Goal: Information Seeking & Learning: Learn about a topic

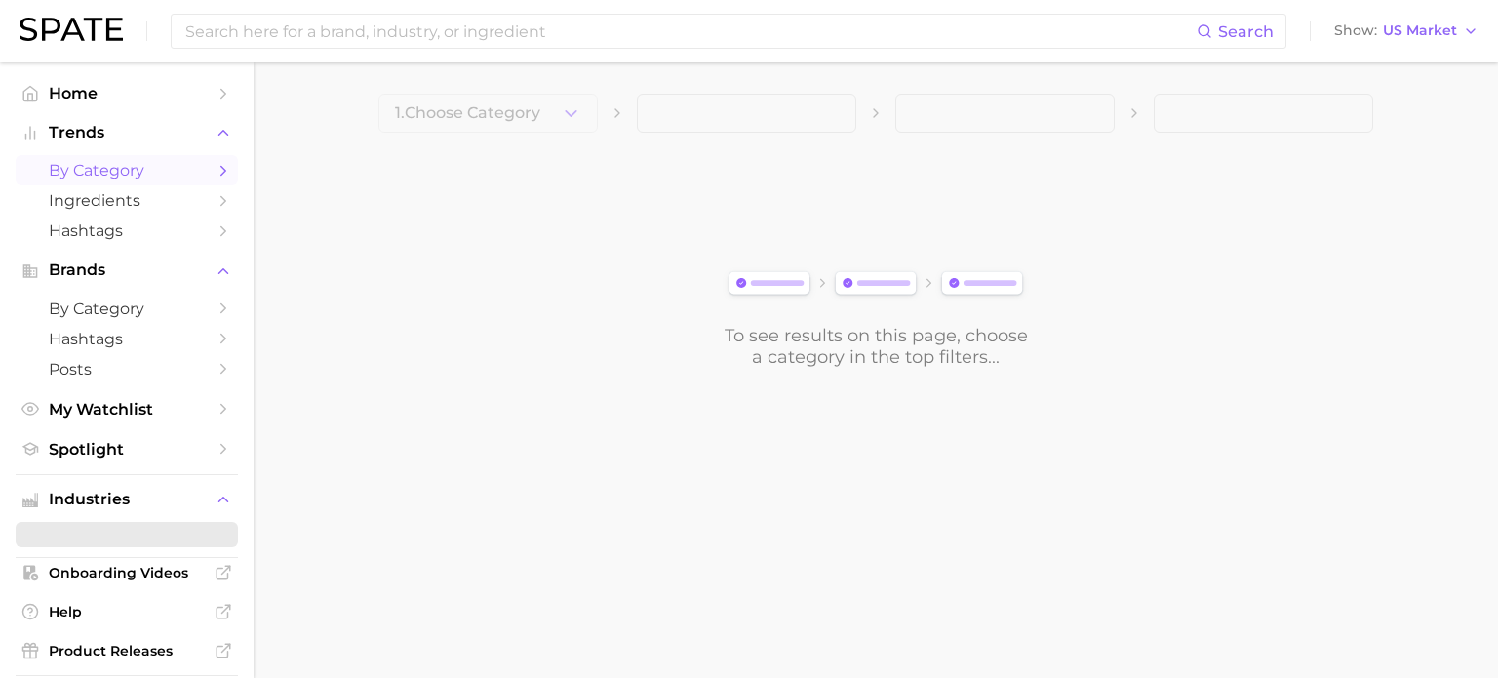
click at [61, 178] on span "by Category" at bounding box center [127, 170] width 156 height 19
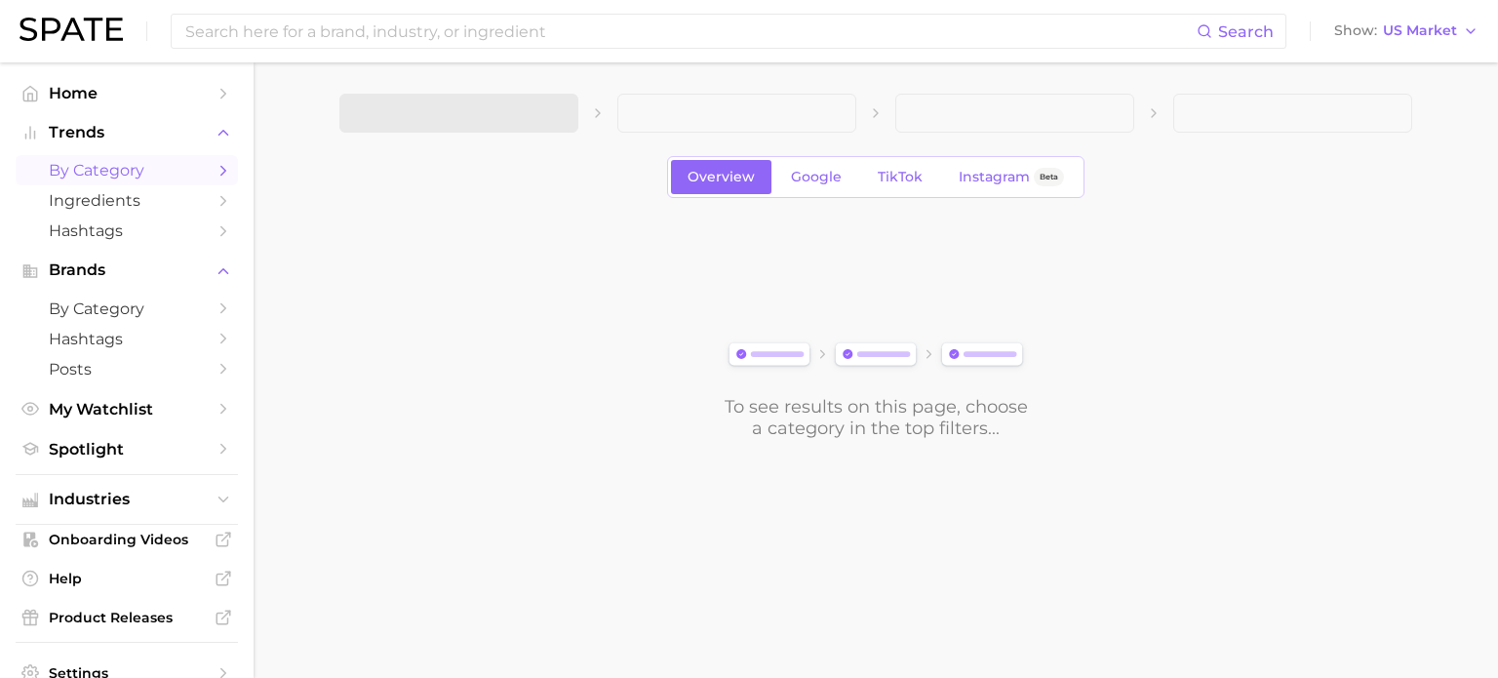
click at [549, 118] on span at bounding box center [458, 113] width 239 height 39
click at [549, 118] on icon "button" at bounding box center [551, 113] width 20 height 20
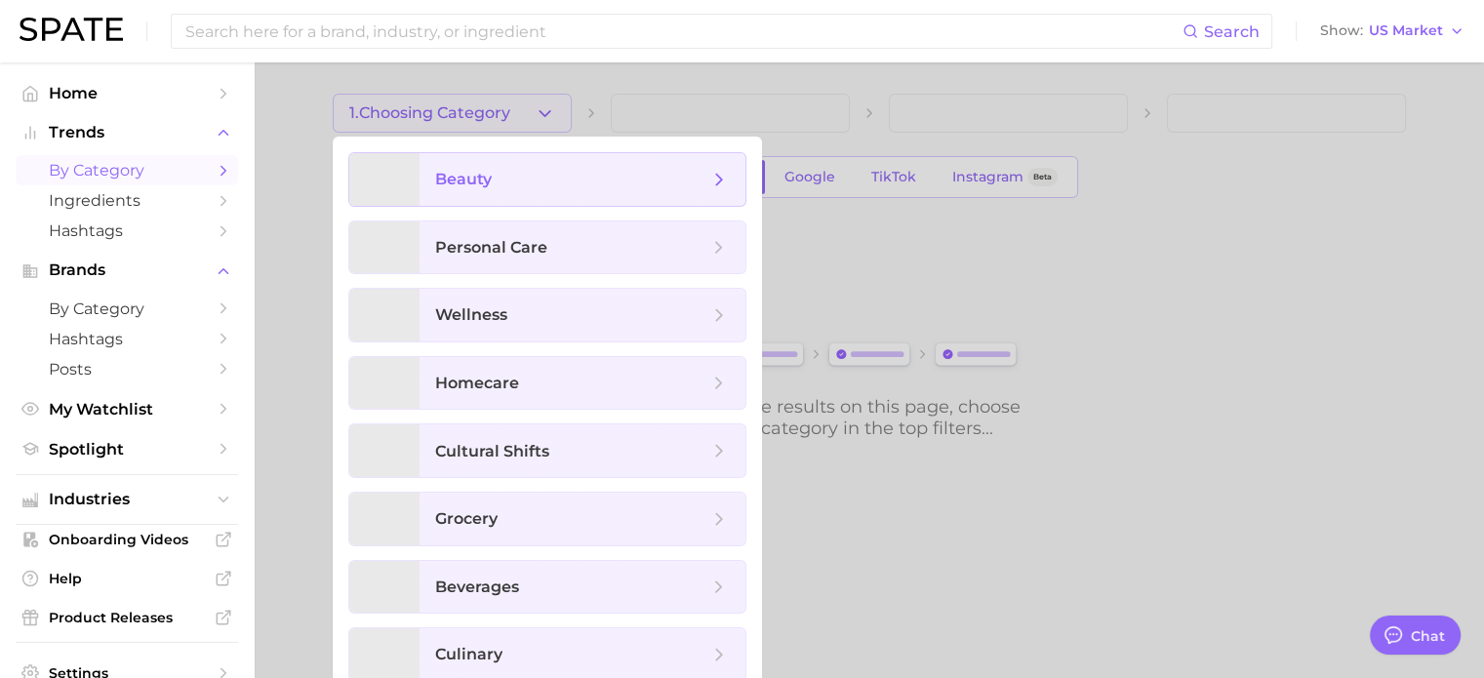
click at [514, 186] on span "beauty" at bounding box center [571, 179] width 273 height 21
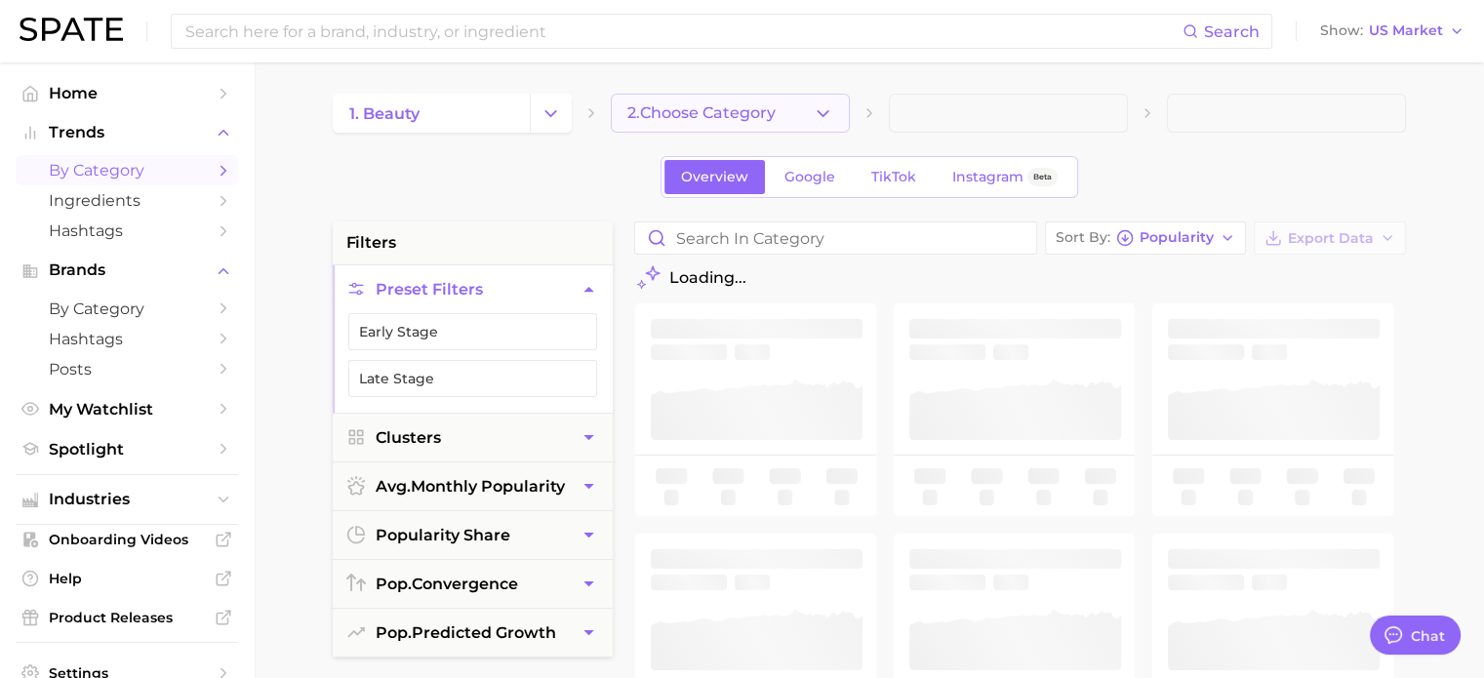
click at [725, 119] on span "2. Choose Category" at bounding box center [701, 113] width 148 height 18
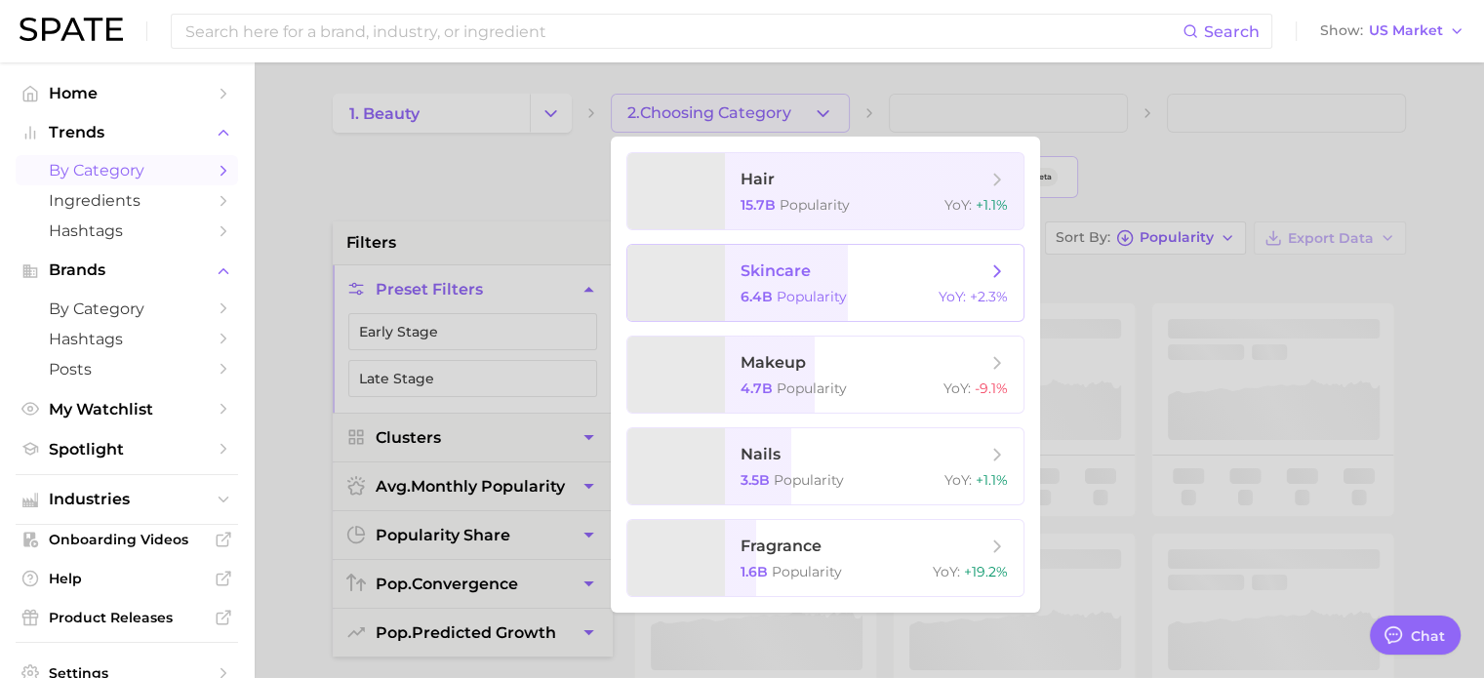
click at [849, 259] on span "skincare 6.4b Popularity YoY : +2.3%" at bounding box center [874, 283] width 299 height 76
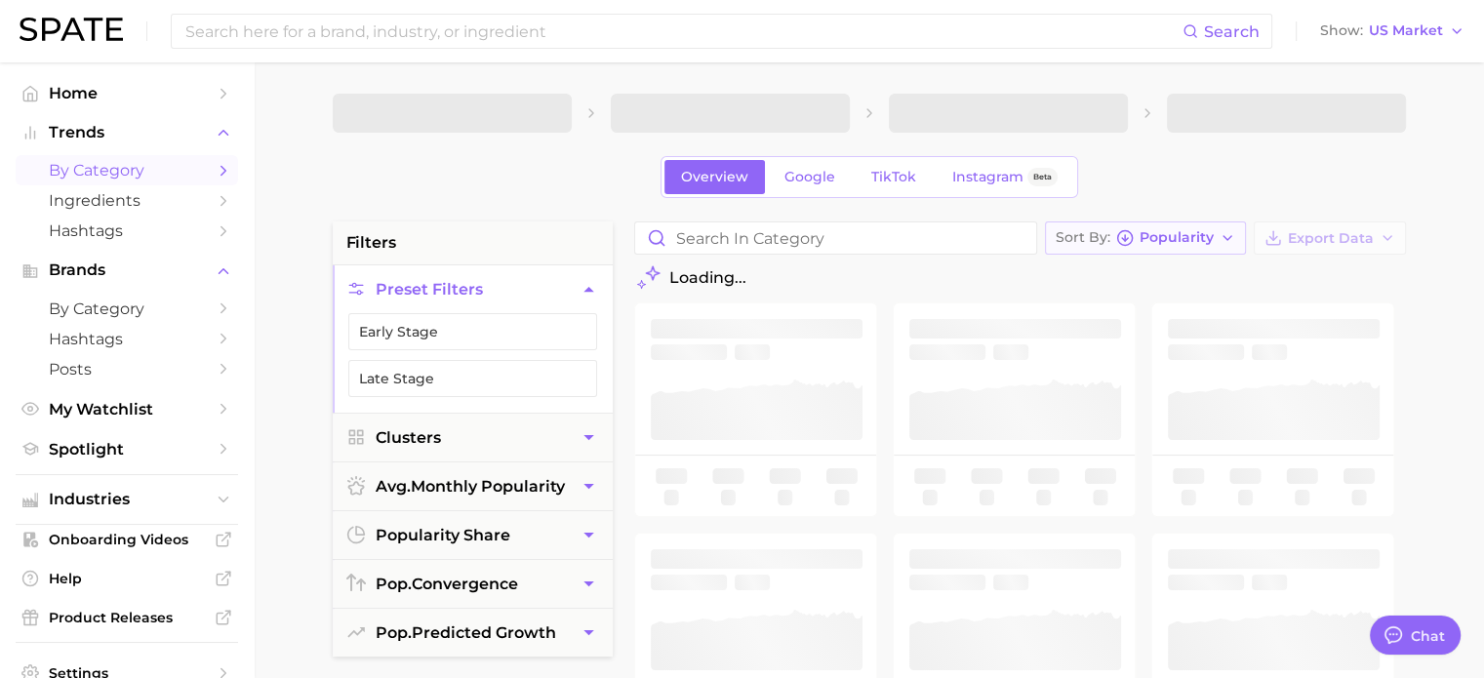
click at [1159, 246] on button "Sort By Popularity" at bounding box center [1145, 237] width 201 height 33
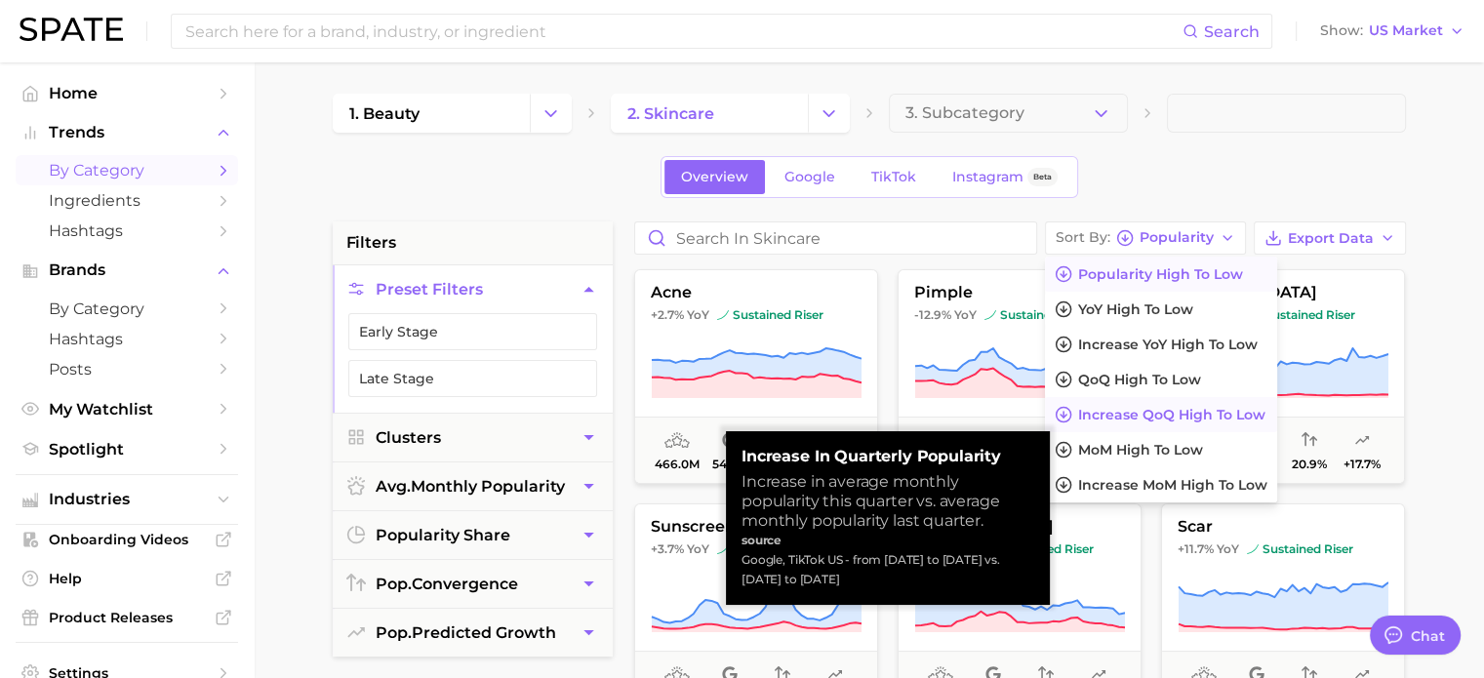
click at [1112, 419] on span "Increase QoQ high to low" at bounding box center [1171, 415] width 187 height 17
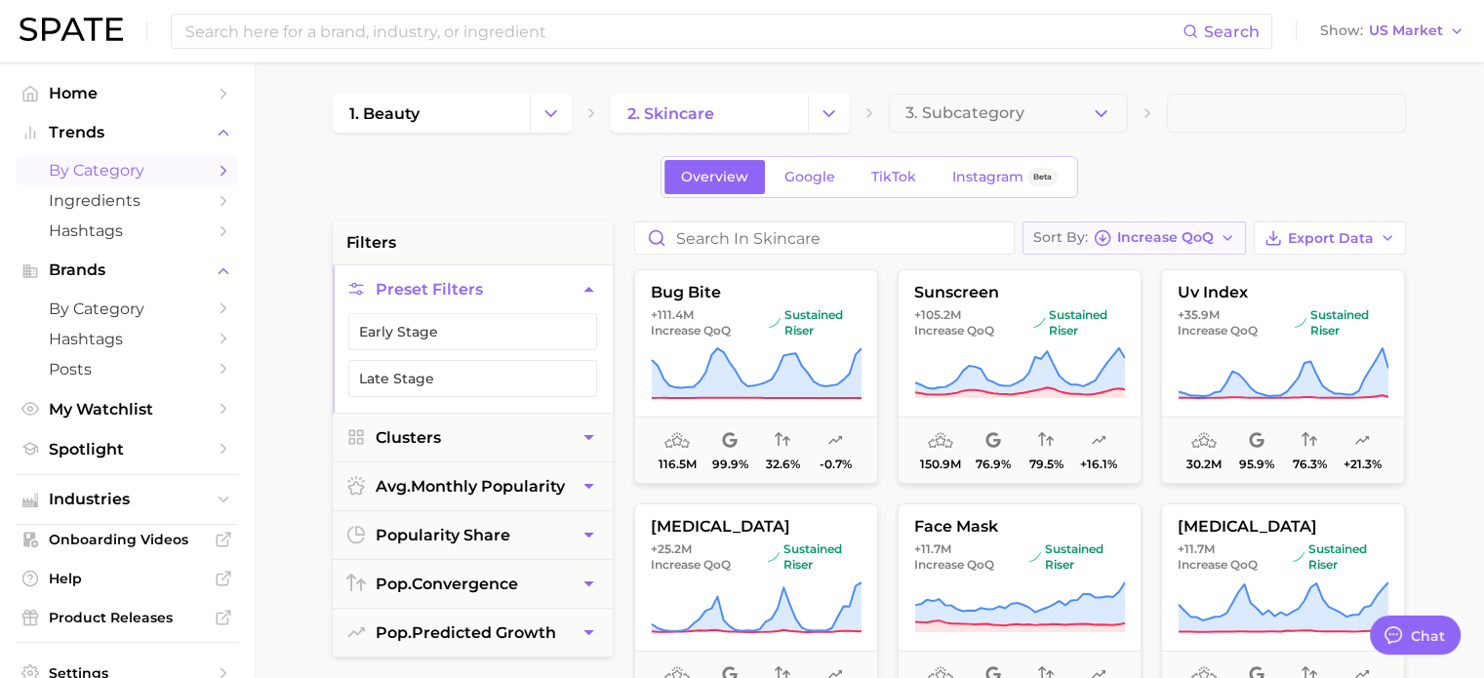
click at [1153, 238] on span "Increase QoQ" at bounding box center [1165, 237] width 97 height 11
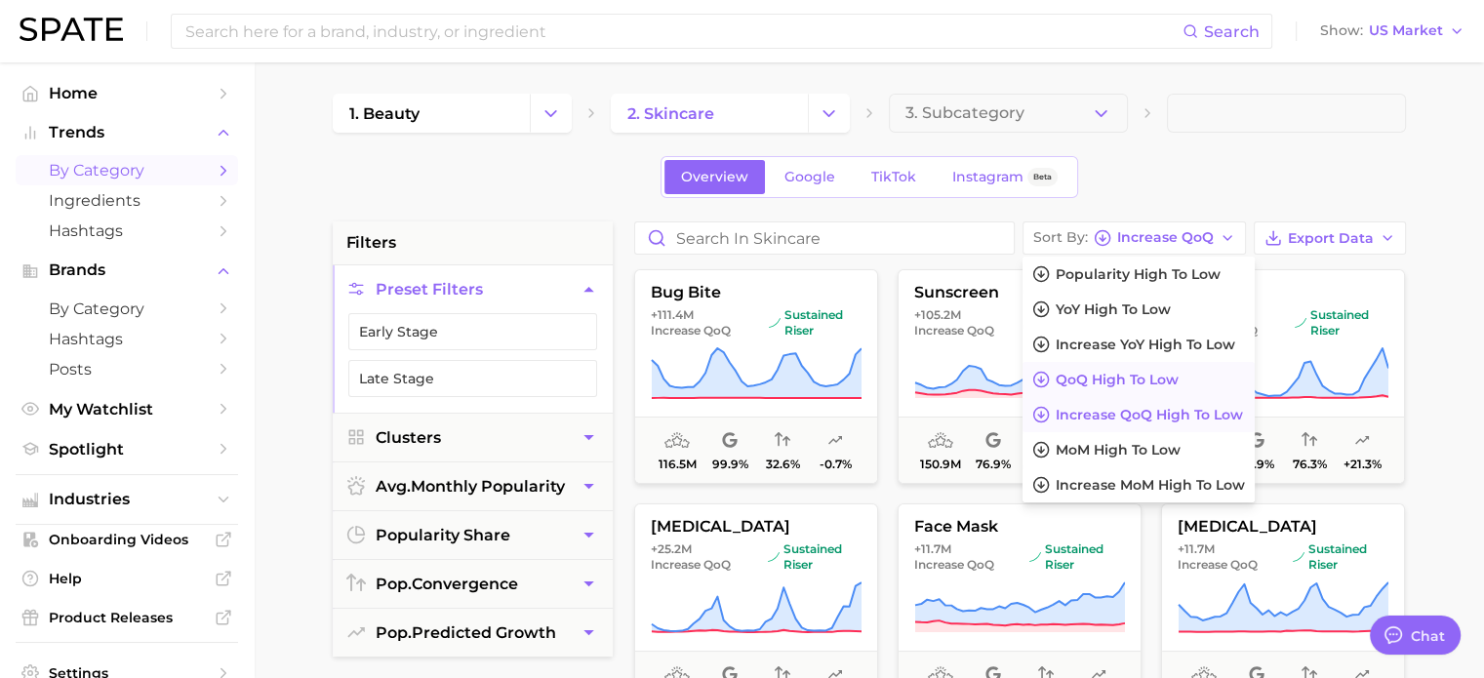
click at [1112, 377] on span "QoQ high to low" at bounding box center [1117, 380] width 123 height 17
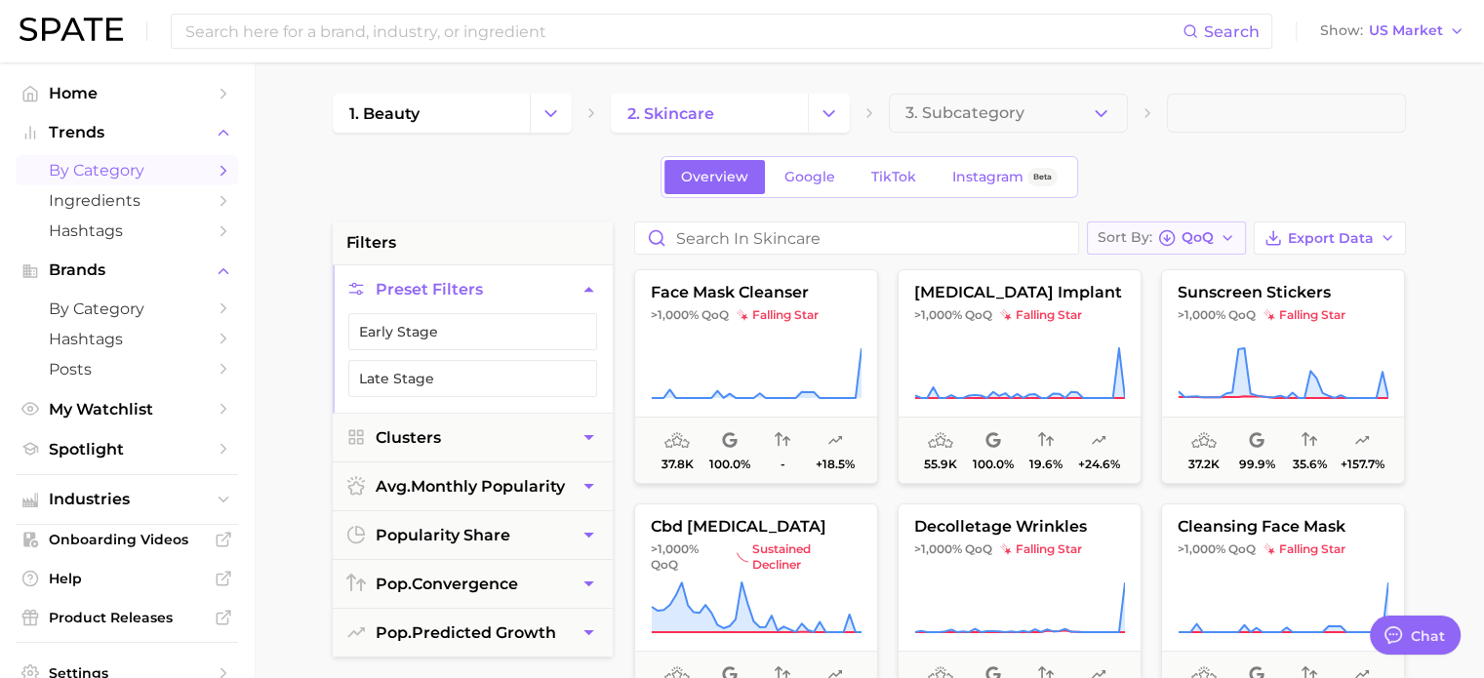
click at [1197, 239] on span "QoQ" at bounding box center [1197, 237] width 32 height 11
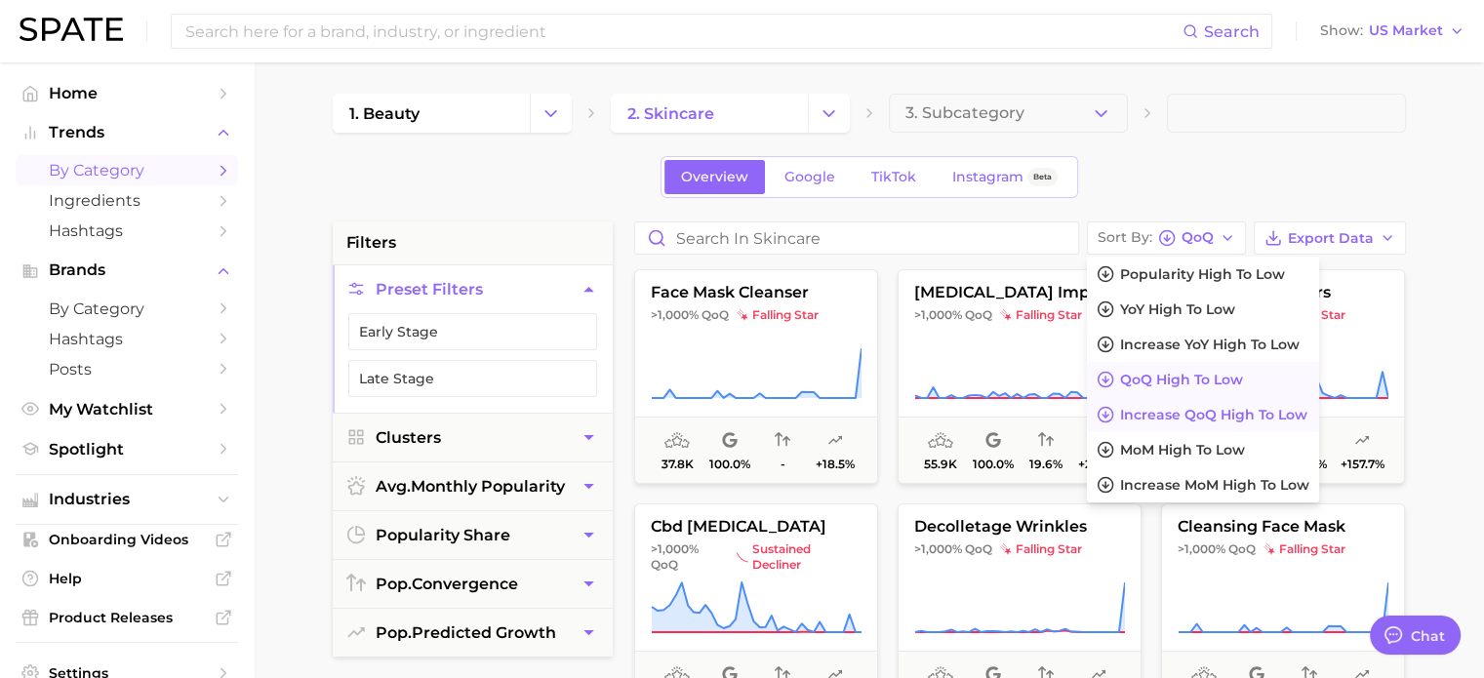
click at [1194, 407] on span "Increase QoQ high to low" at bounding box center [1213, 415] width 187 height 17
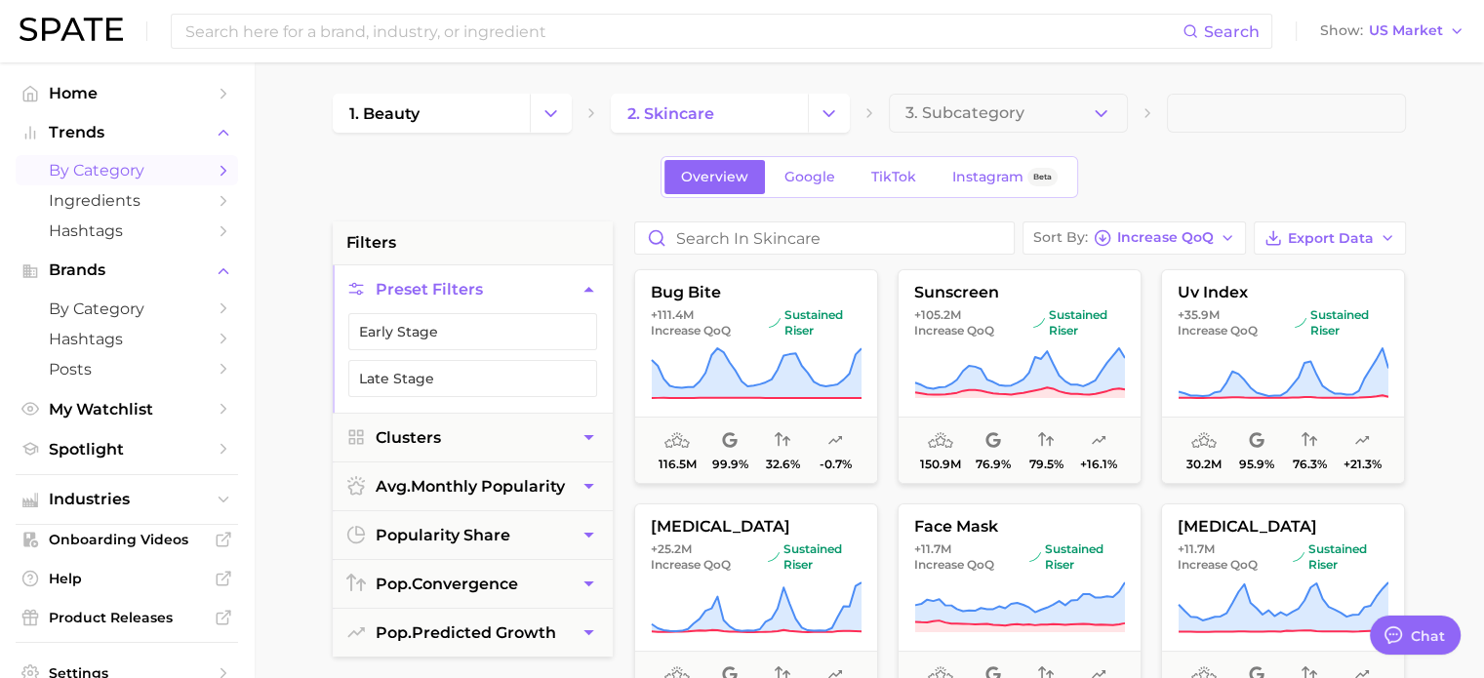
click at [1220, 236] on button "Sort By Increase QoQ" at bounding box center [1133, 237] width 223 height 33
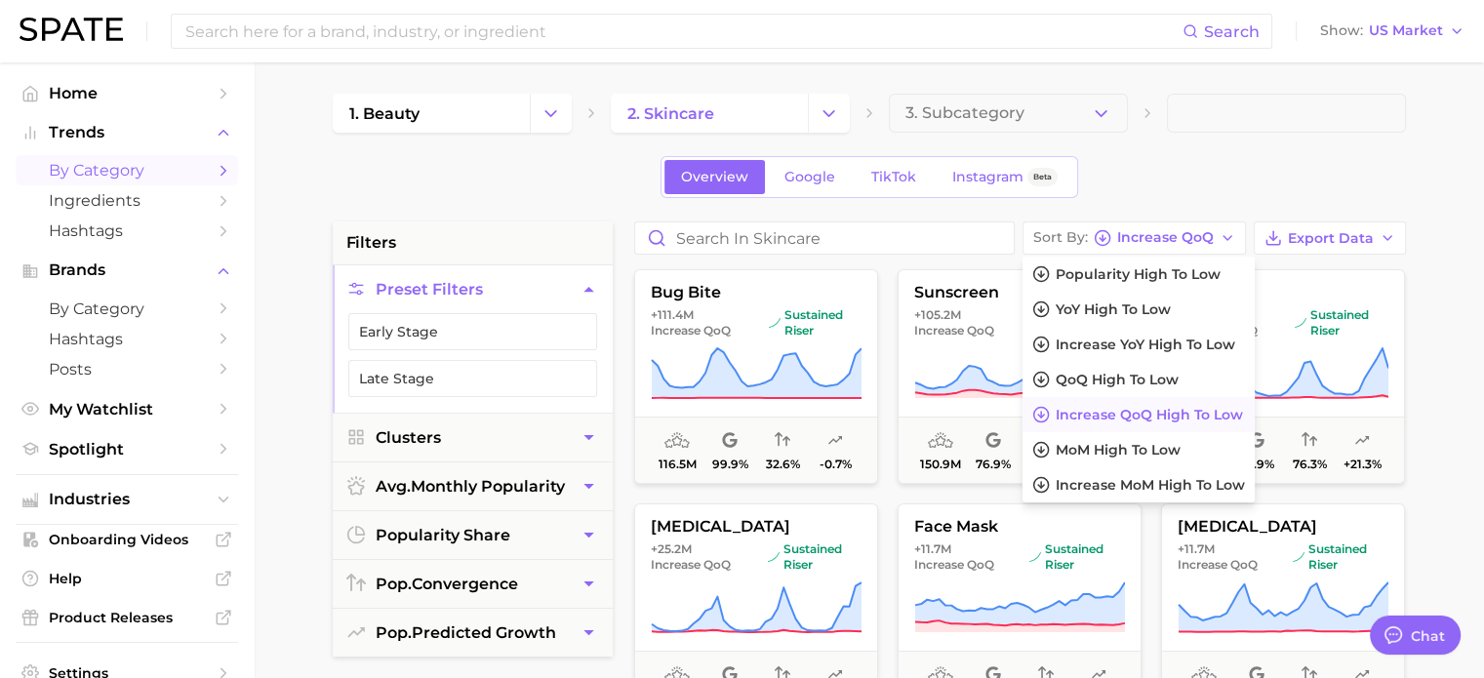
click at [1337, 160] on div "Overview Google TikTok Instagram Beta" at bounding box center [869, 177] width 1073 height 42
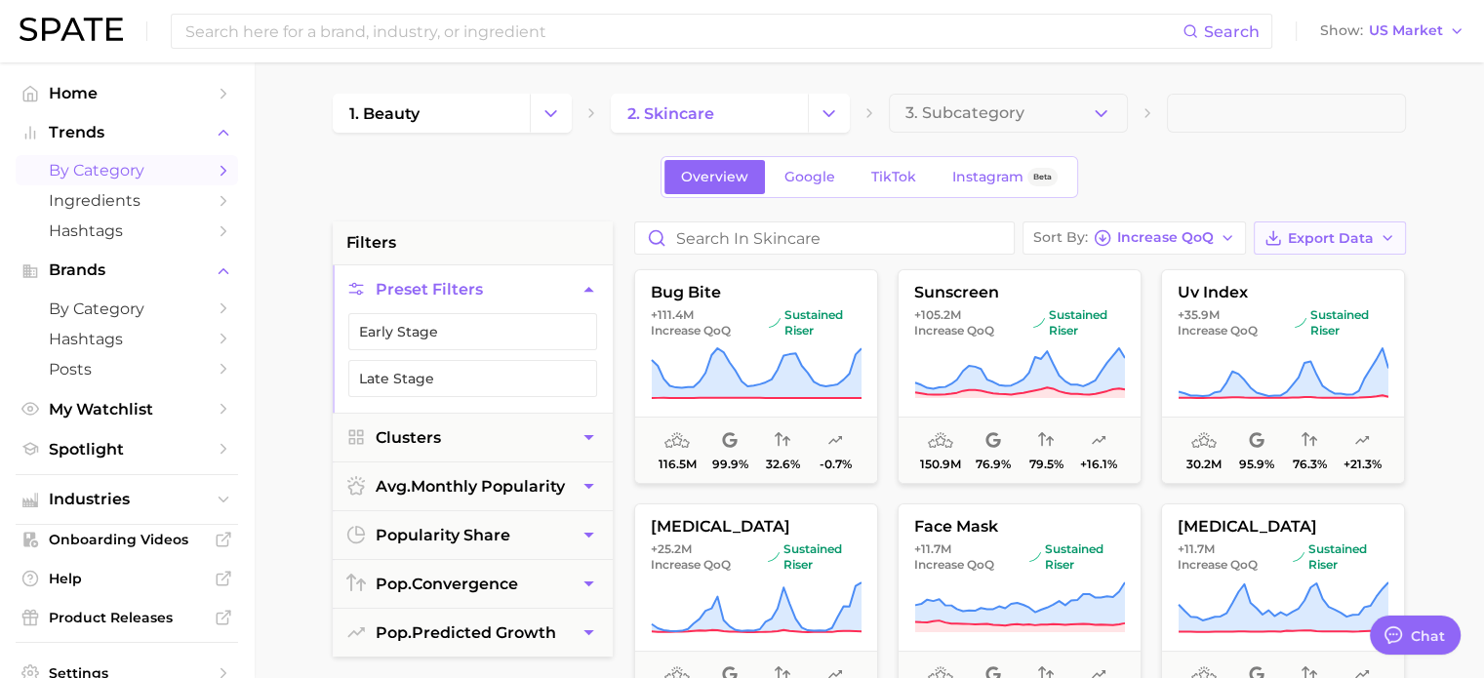
click at [1358, 236] on span "Export Data" at bounding box center [1331, 238] width 86 height 17
click at [1334, 189] on div "Overview Google TikTok Instagram Beta" at bounding box center [869, 177] width 1073 height 42
click at [1208, 237] on span "Increase QoQ" at bounding box center [1165, 237] width 97 height 11
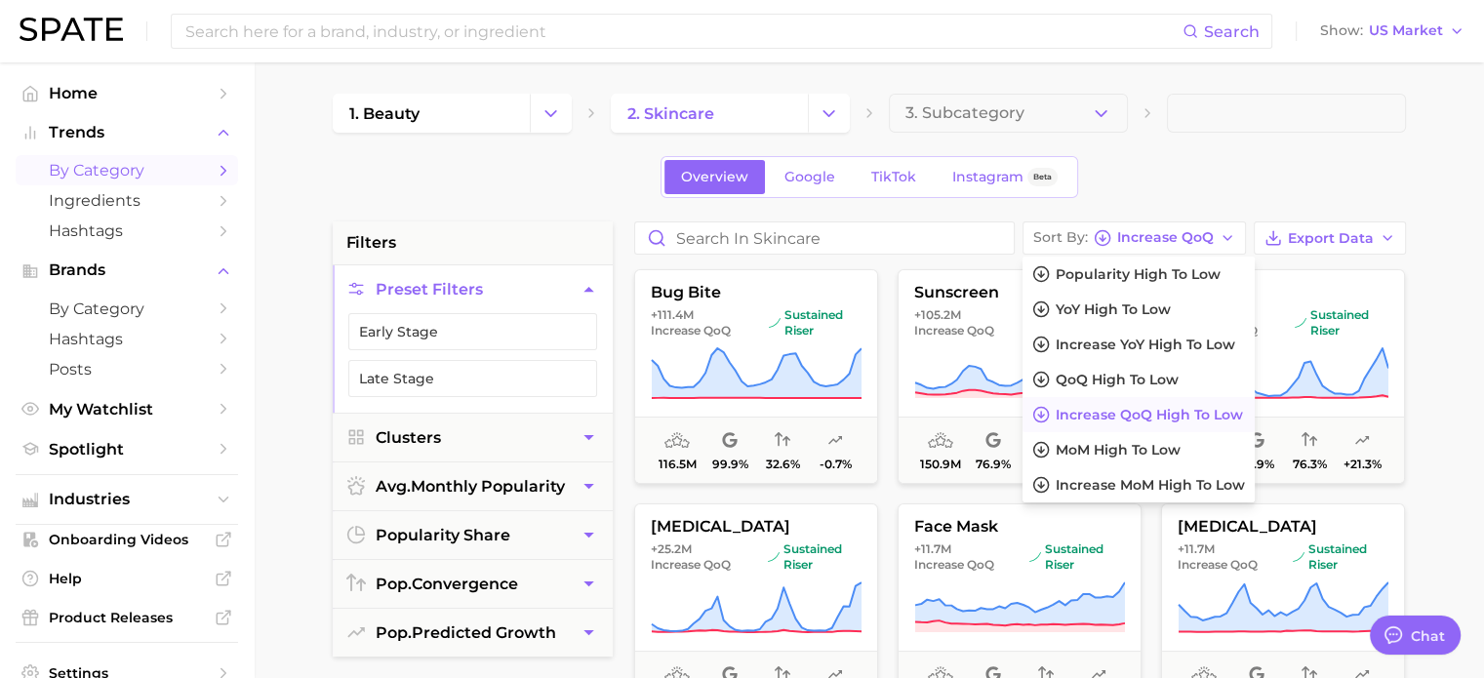
click at [1212, 175] on div "Overview Google TikTok Instagram Beta" at bounding box center [869, 177] width 1073 height 42
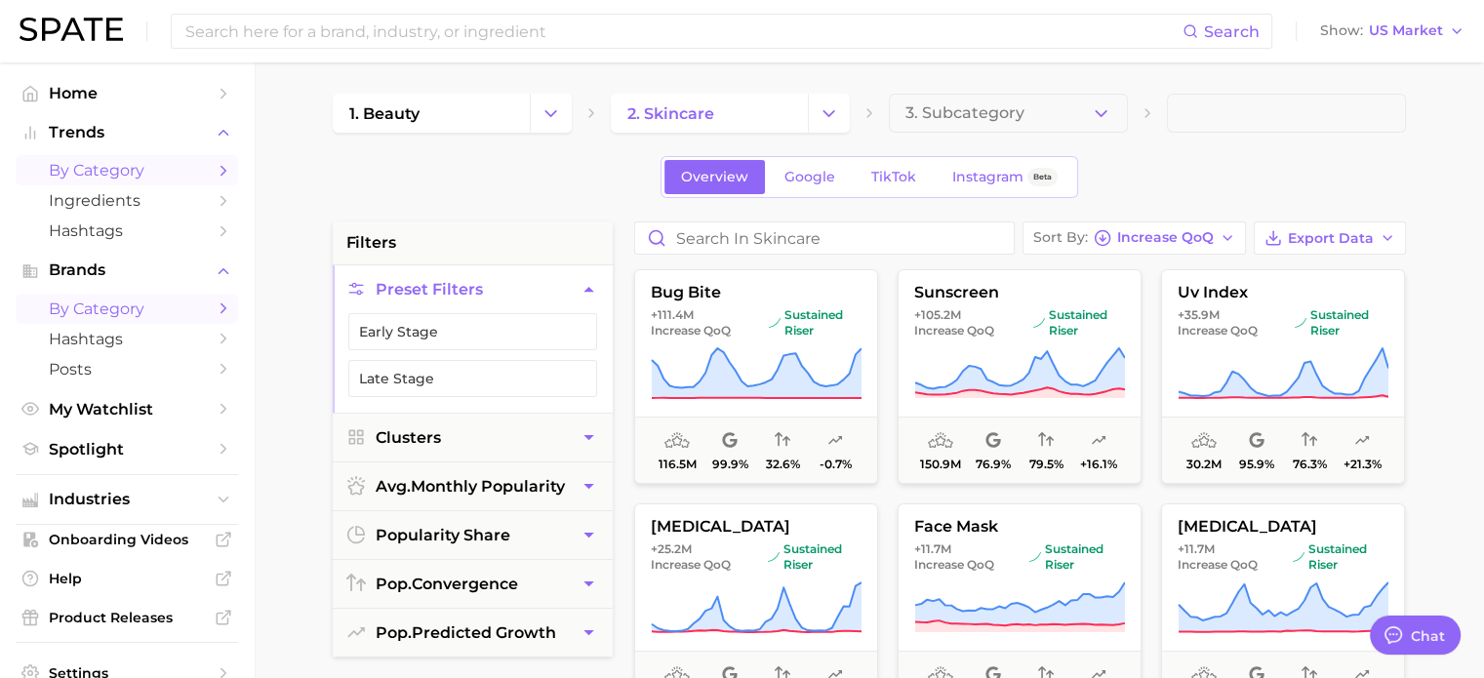
click at [96, 303] on span "by Category" at bounding box center [127, 308] width 156 height 19
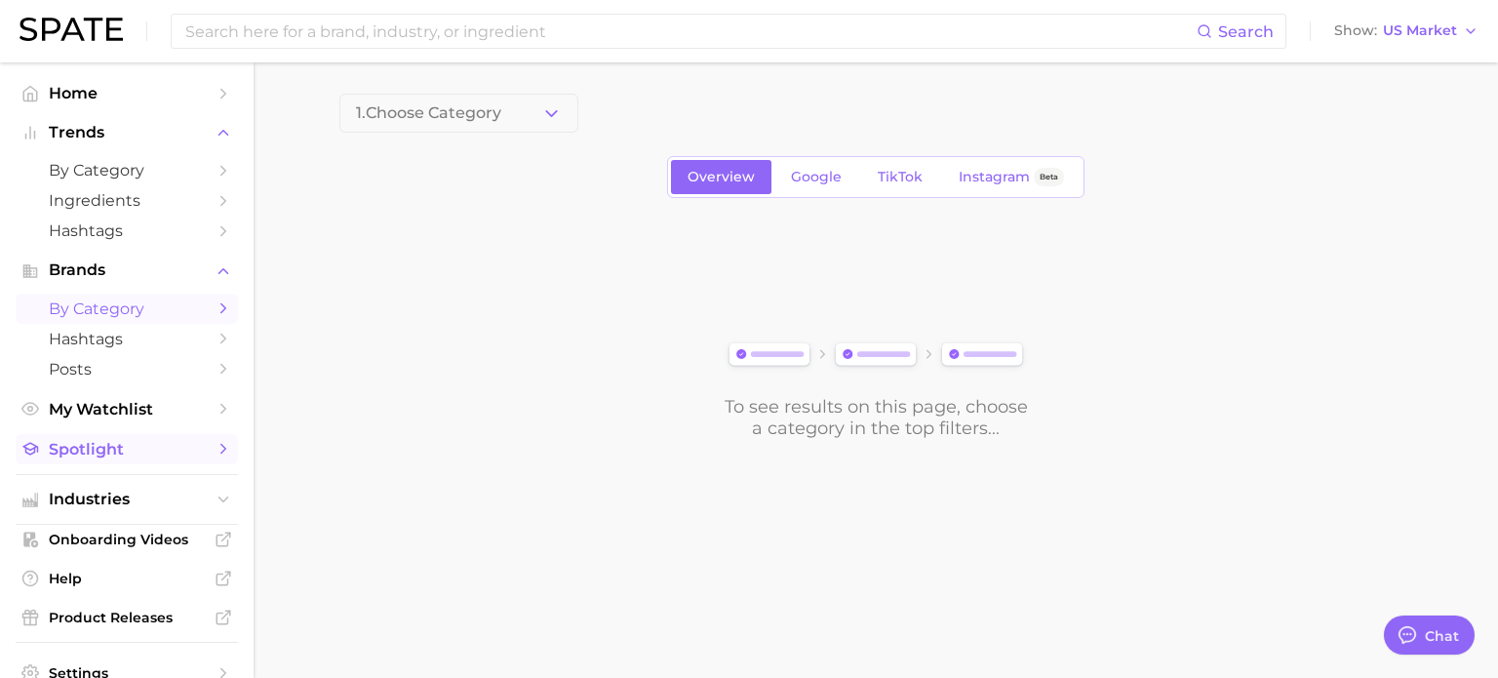
click at [140, 453] on span "Spotlight" at bounding box center [127, 449] width 156 height 19
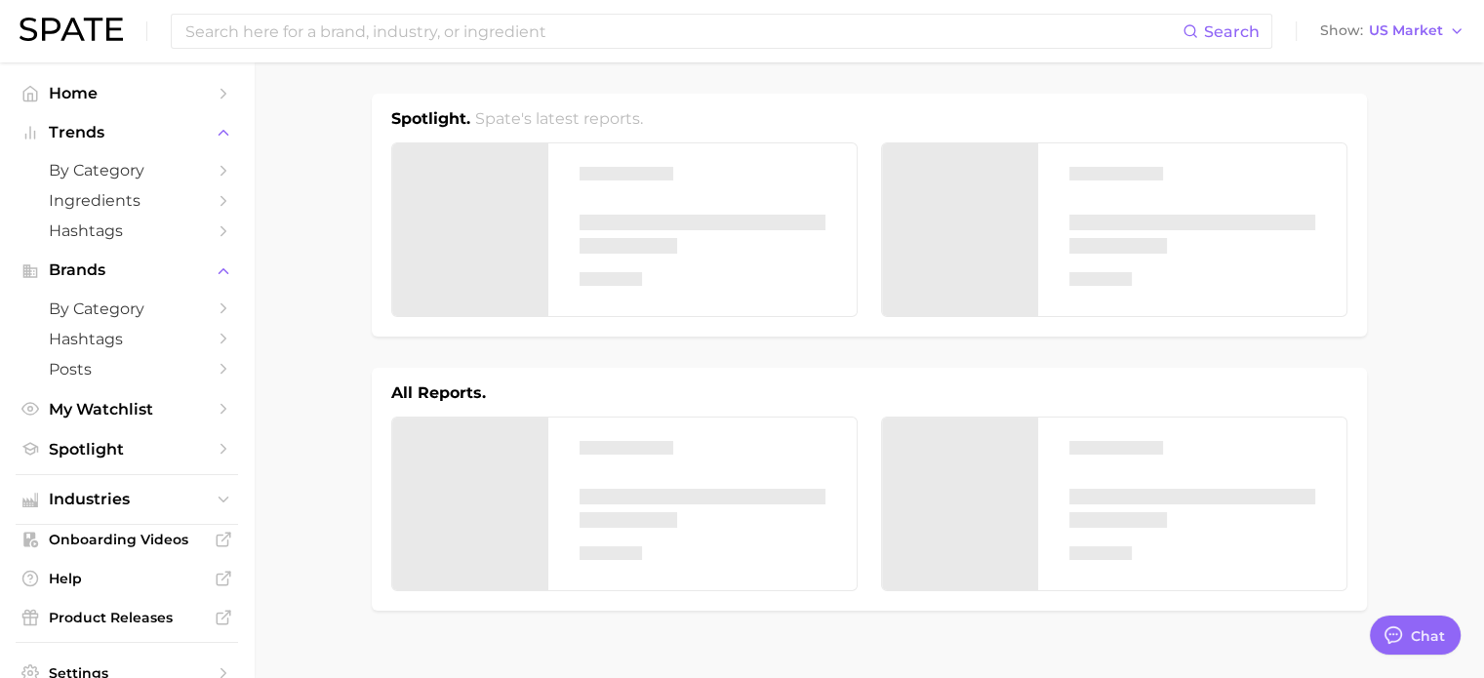
type textarea "x"
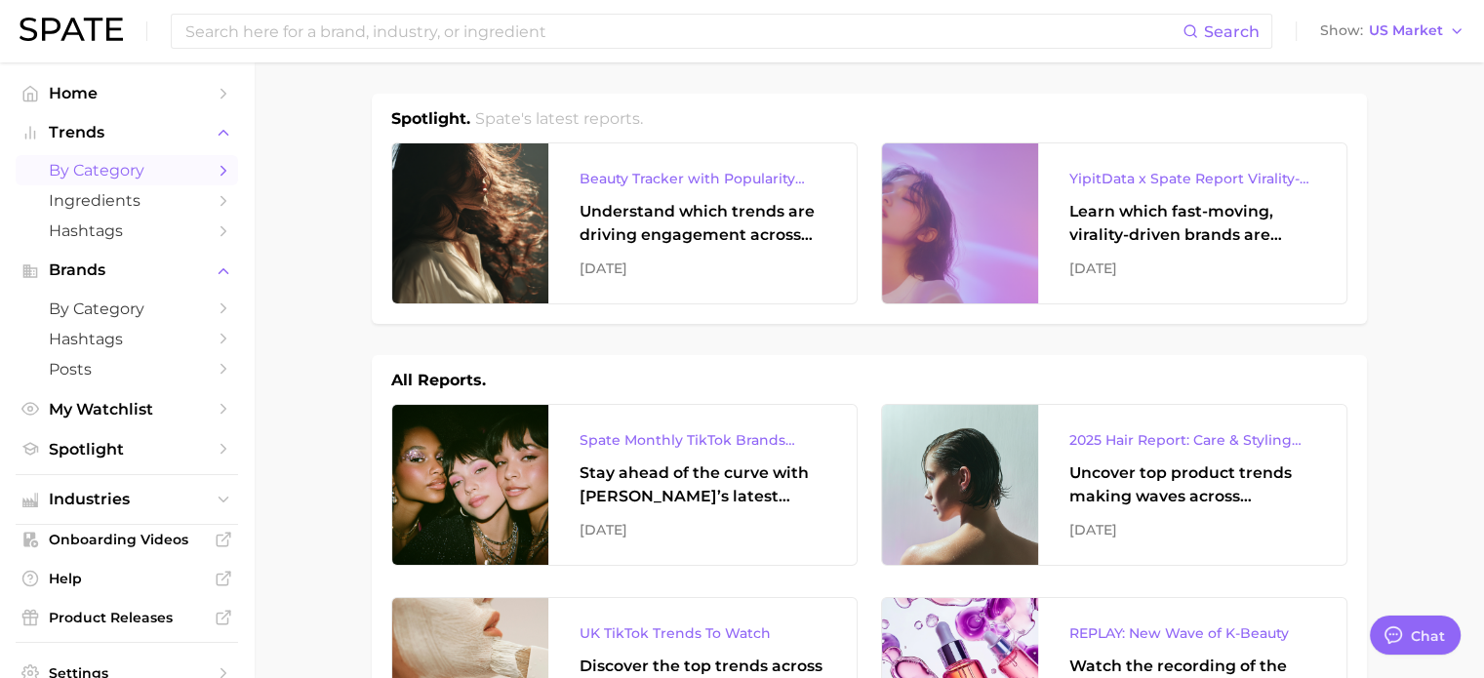
click at [117, 171] on span "by Category" at bounding box center [127, 170] width 156 height 19
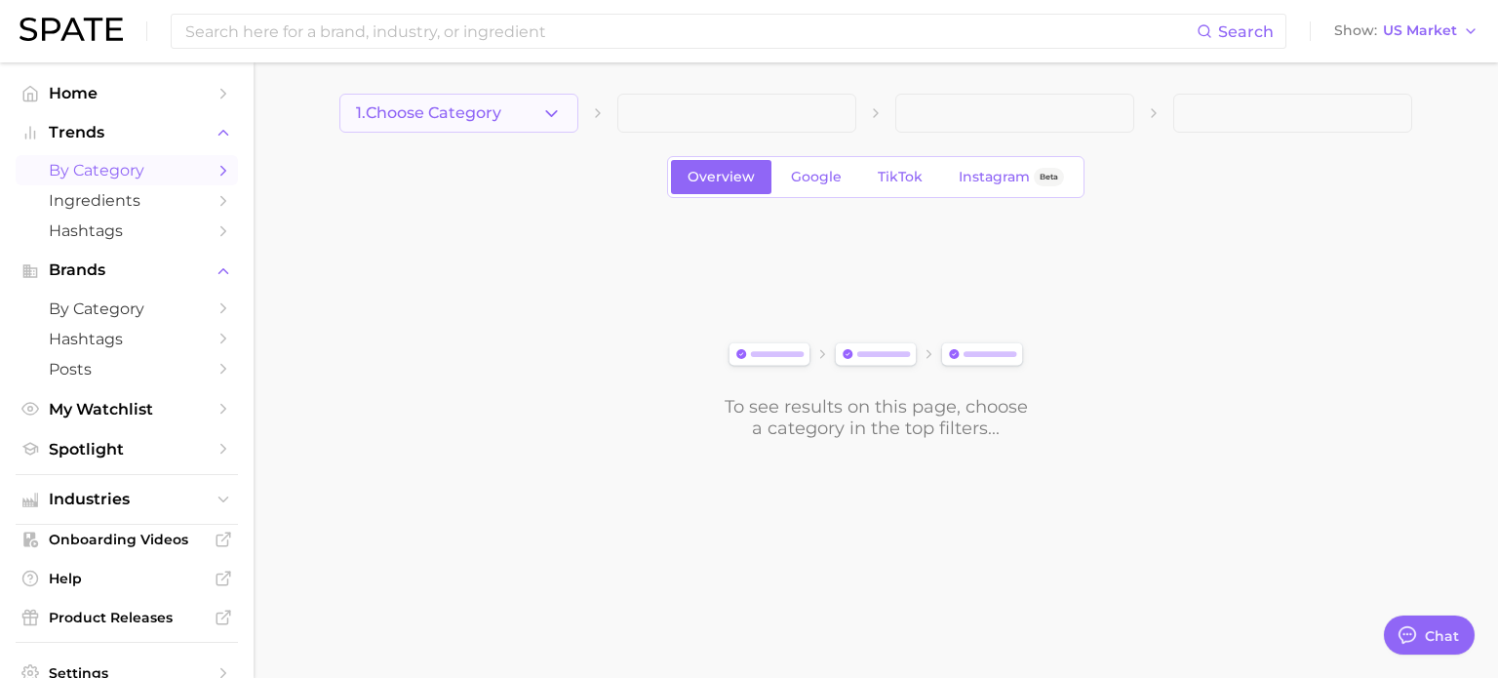
click at [456, 124] on button "1. Choose Category" at bounding box center [458, 113] width 239 height 39
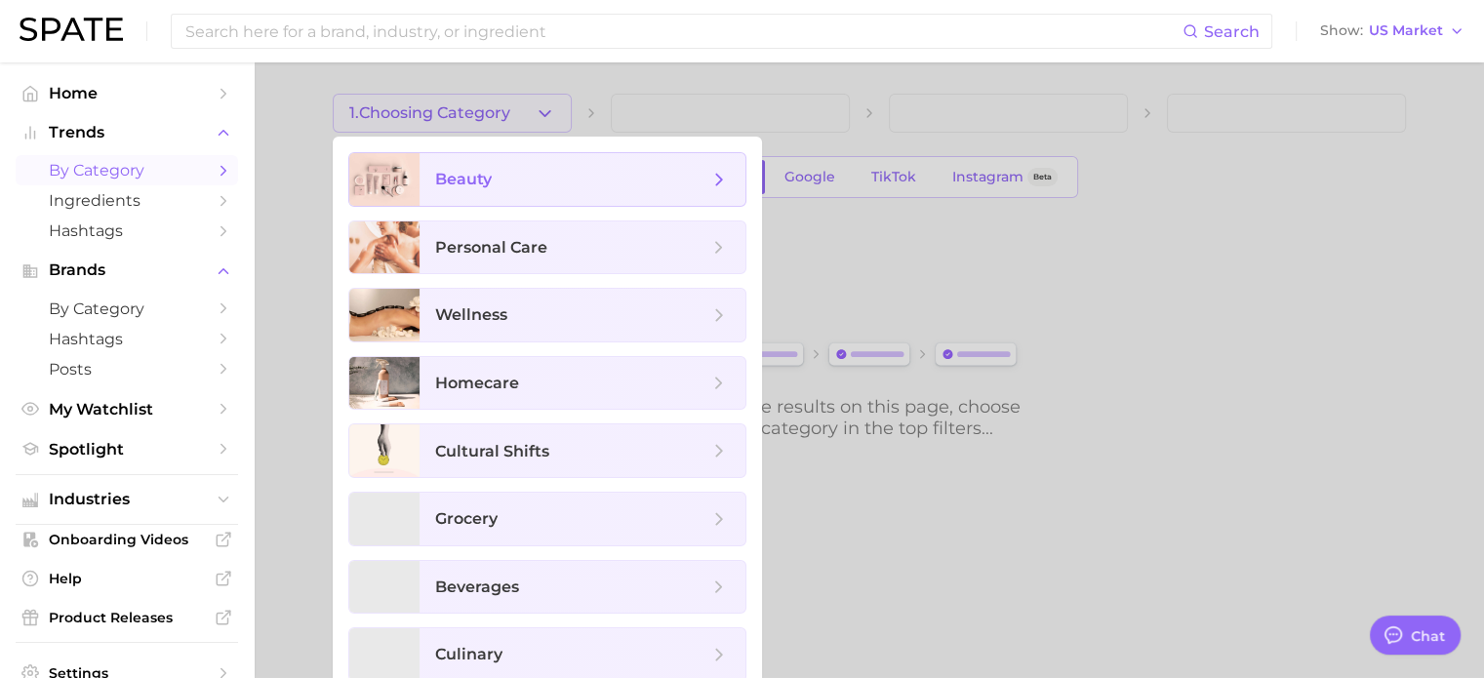
click at [483, 181] on span "beauty" at bounding box center [463, 179] width 57 height 19
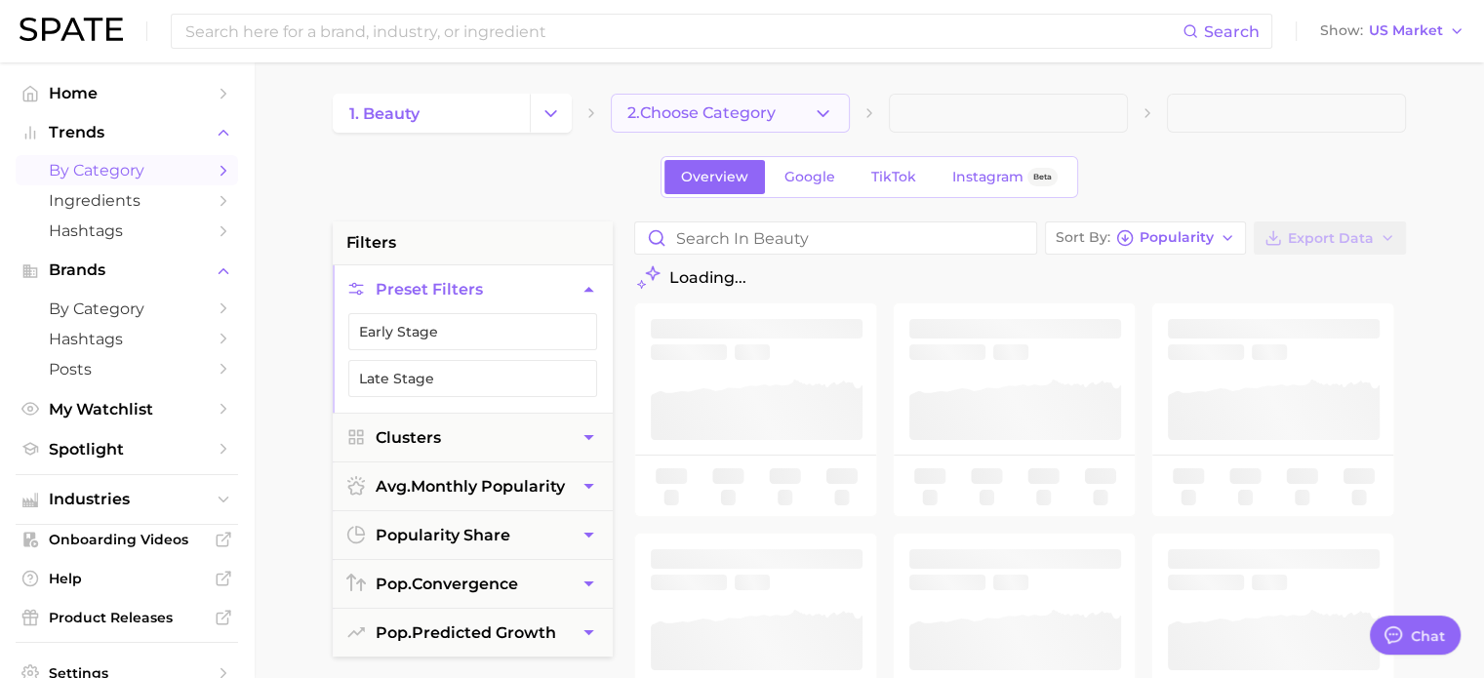
click at [702, 111] on span "2. Choose Category" at bounding box center [701, 113] width 148 height 18
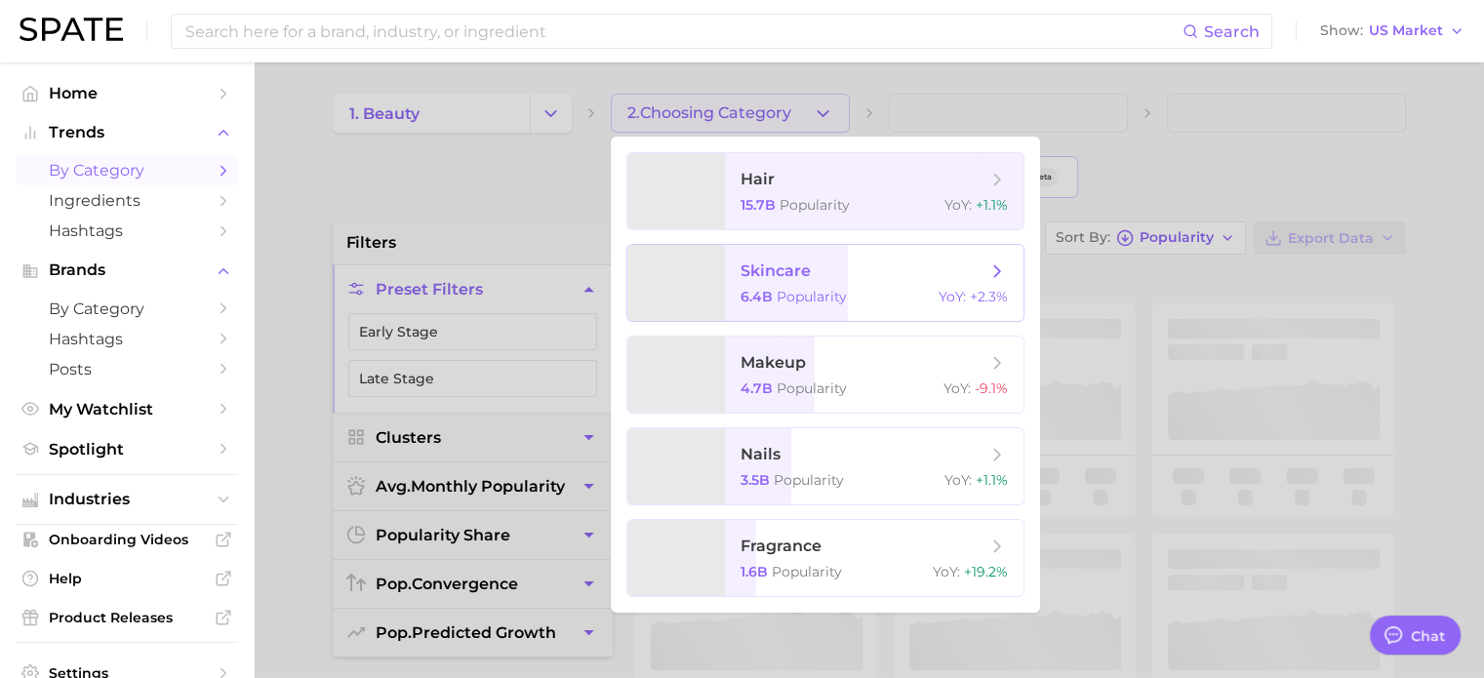
click at [851, 280] on span "skincare" at bounding box center [863, 270] width 246 height 21
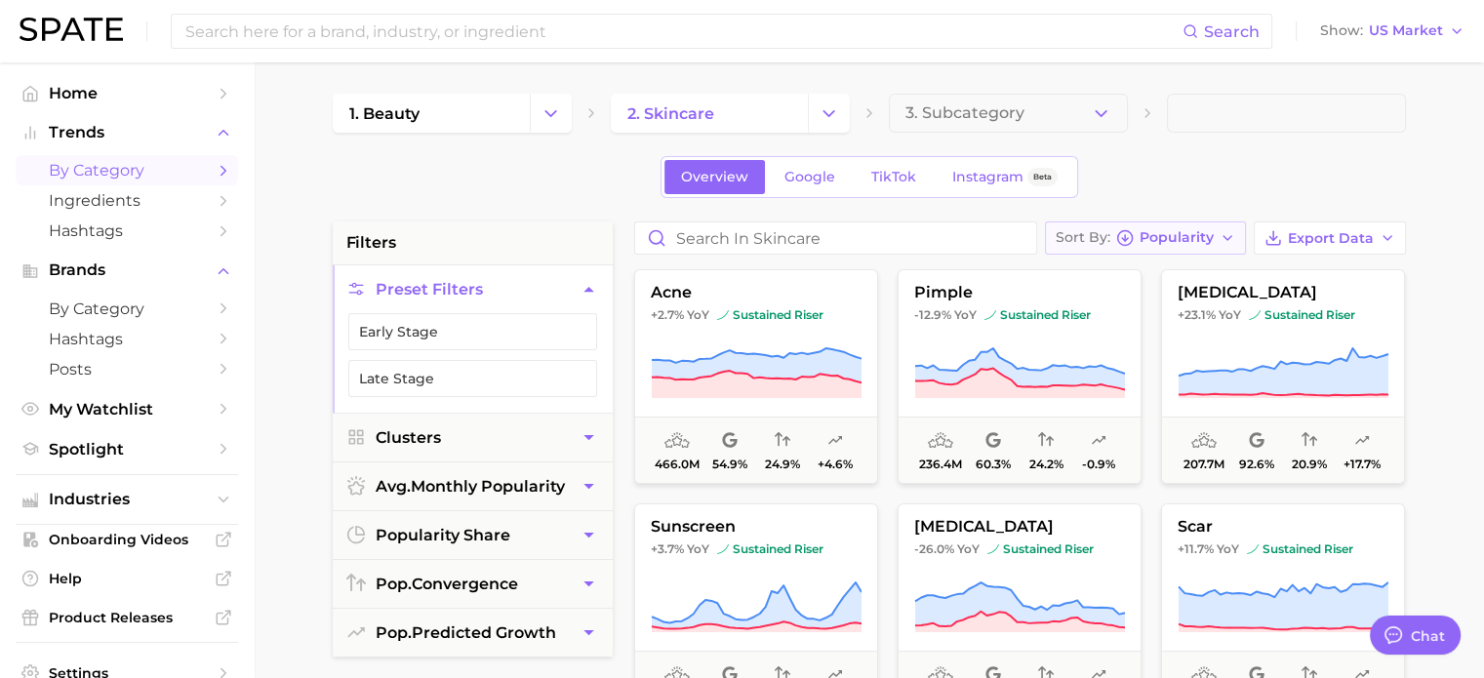
click at [1165, 247] on button "Sort By Popularity" at bounding box center [1145, 237] width 201 height 33
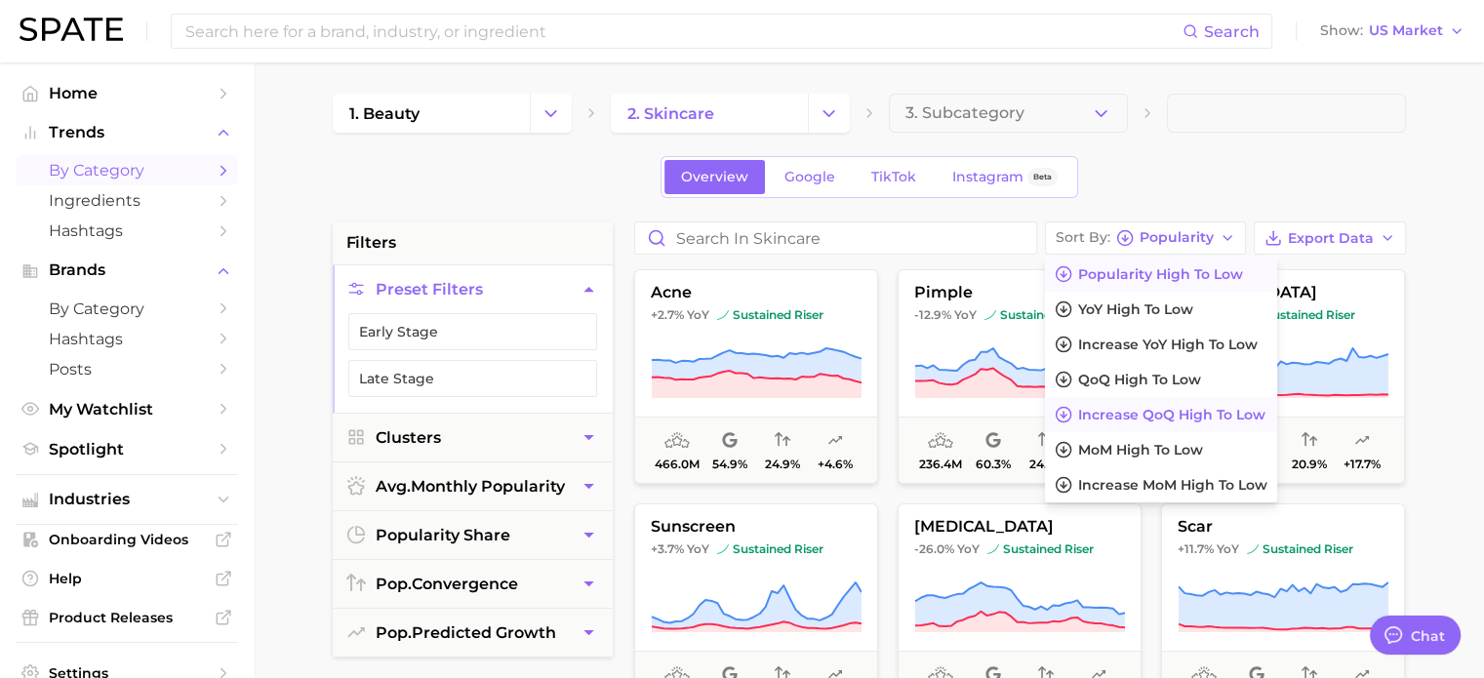
click at [1123, 426] on button "Increase QoQ high to low" at bounding box center [1161, 414] width 232 height 35
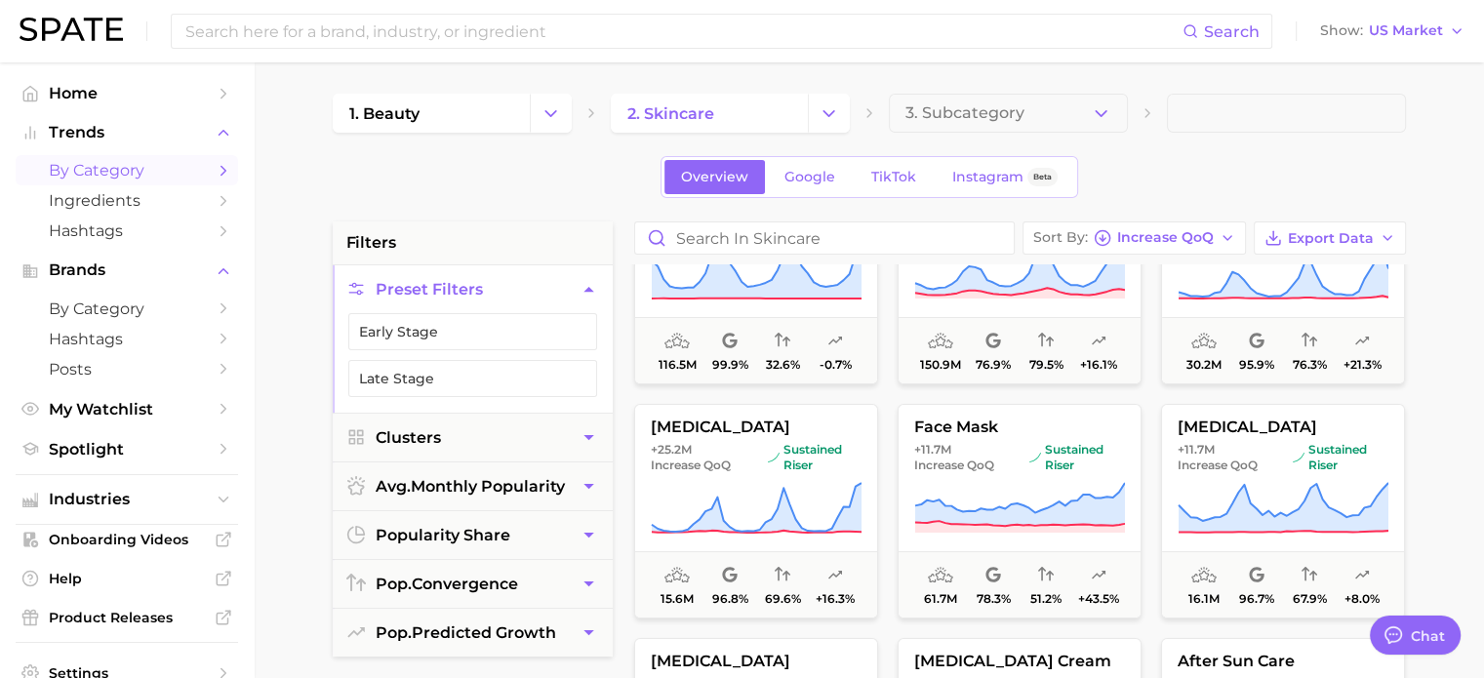
scroll to position [98, 0]
